Goal: Task Accomplishment & Management: Use online tool/utility

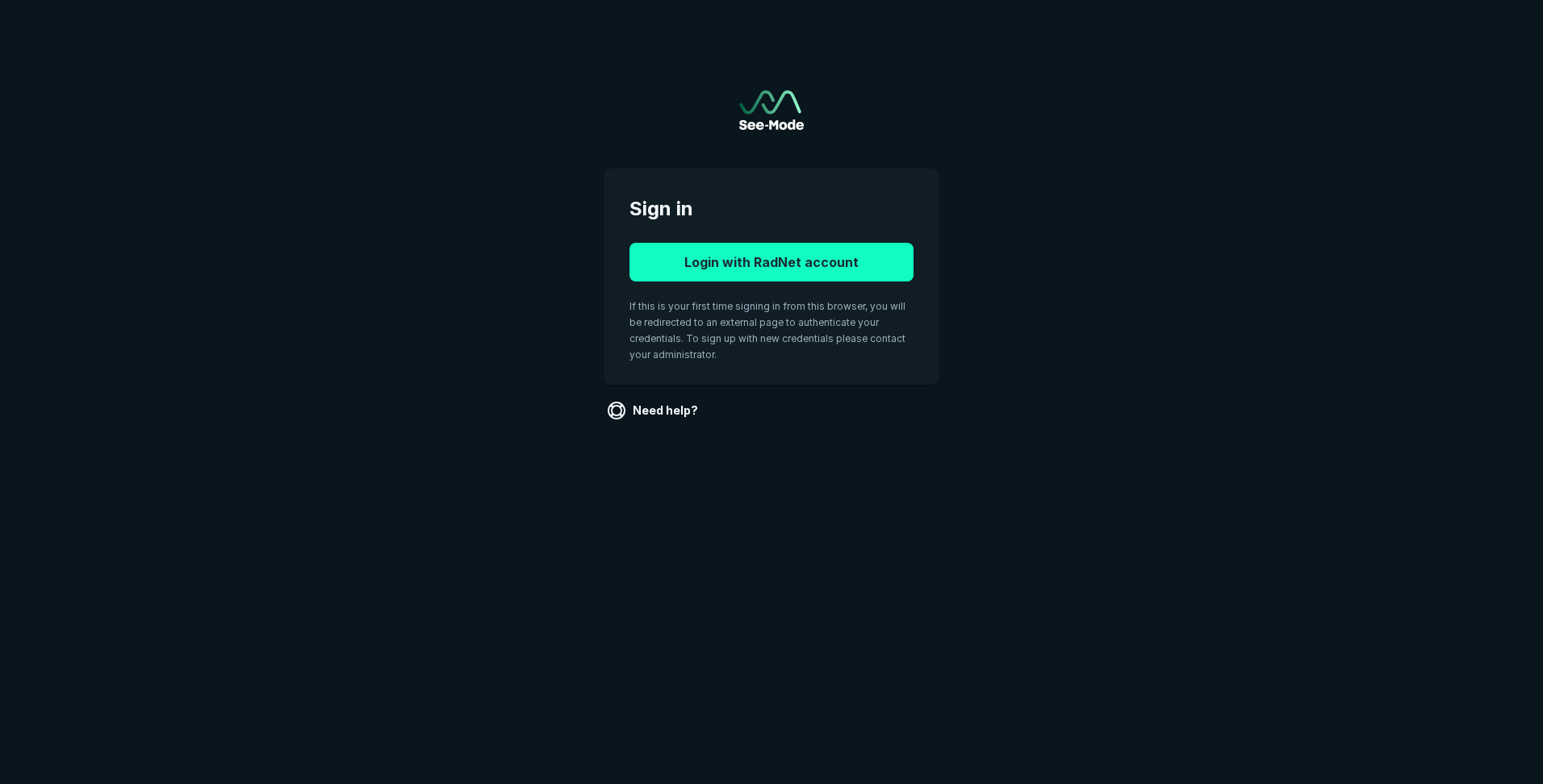
click at [726, 255] on button "Login with RadNet account" at bounding box center [772, 262] width 284 height 39
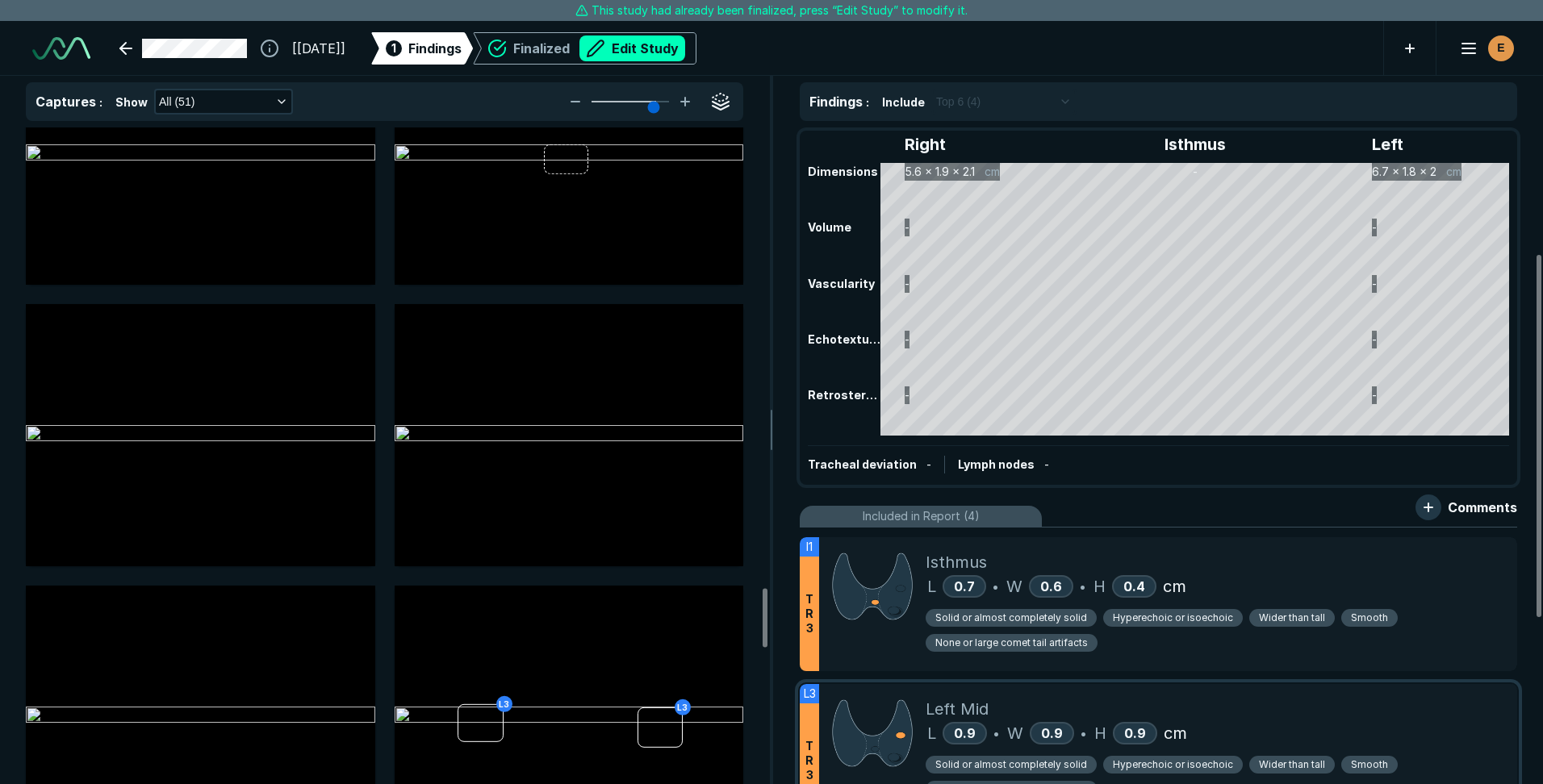
scroll to position [323, 0]
